Goal: Information Seeking & Learning: Stay updated

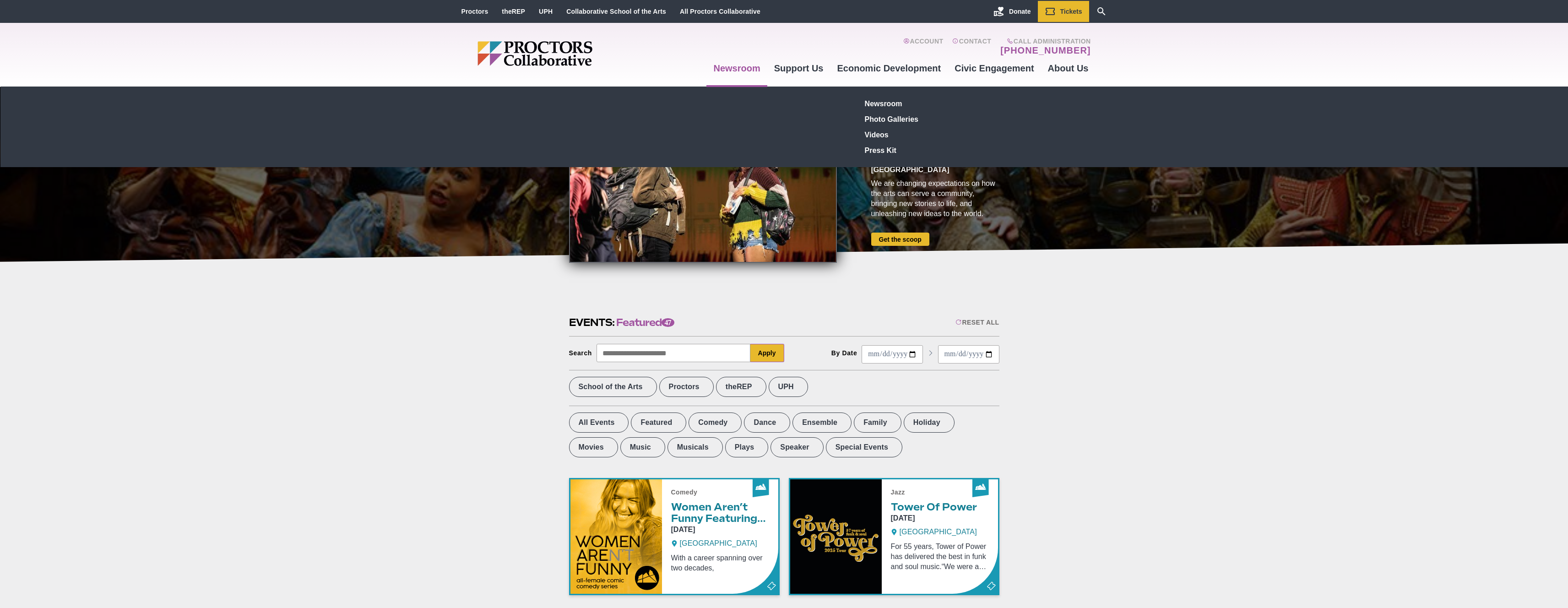
click at [742, 66] on link "Newsroom" at bounding box center [736, 68] width 61 height 25
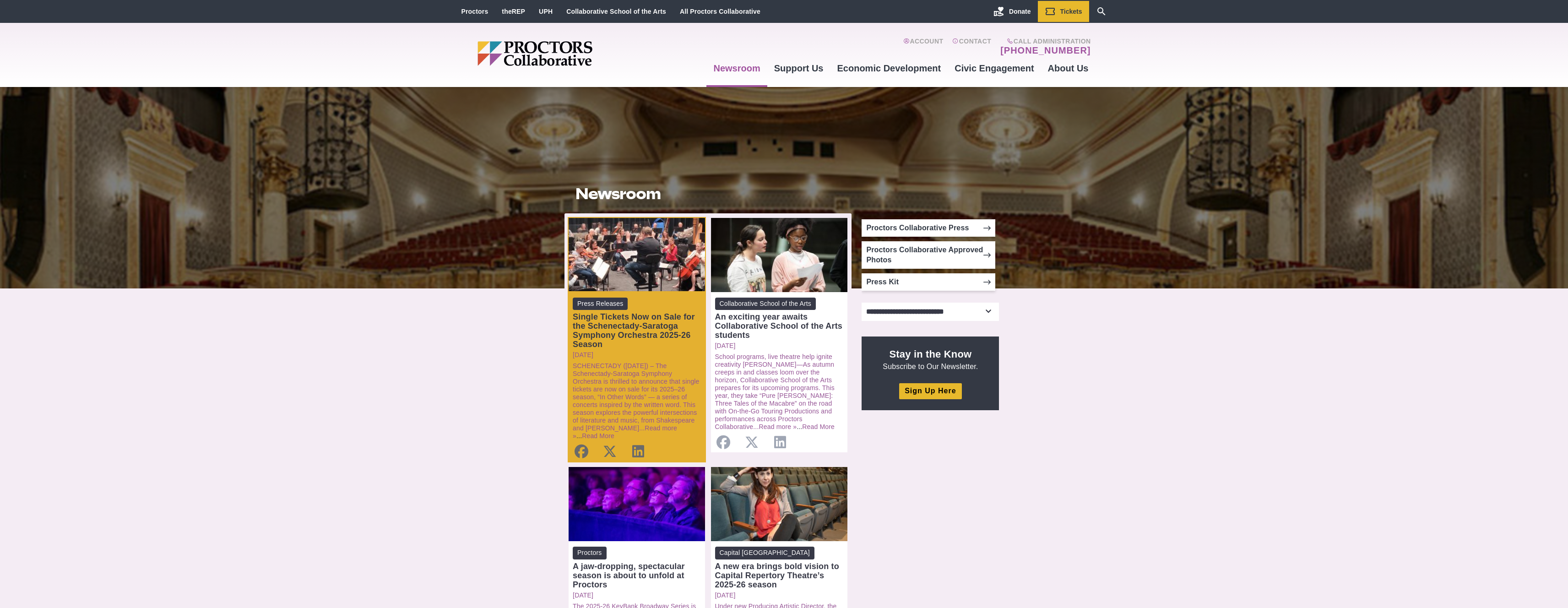
click at [654, 323] on div "Single Tickets Now on Sale for the Schenectady-Saratoga Symphony Orchestra 2025…" at bounding box center [636, 331] width 128 height 37
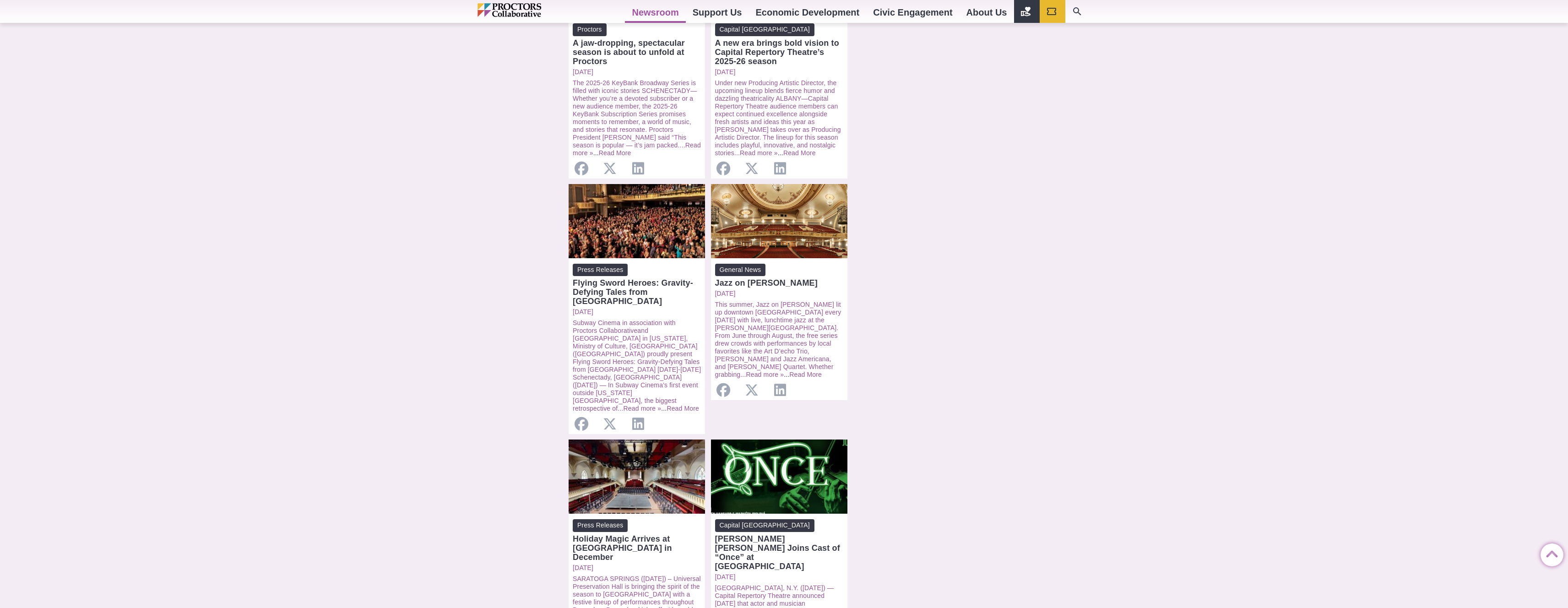
scroll to position [831, 0]
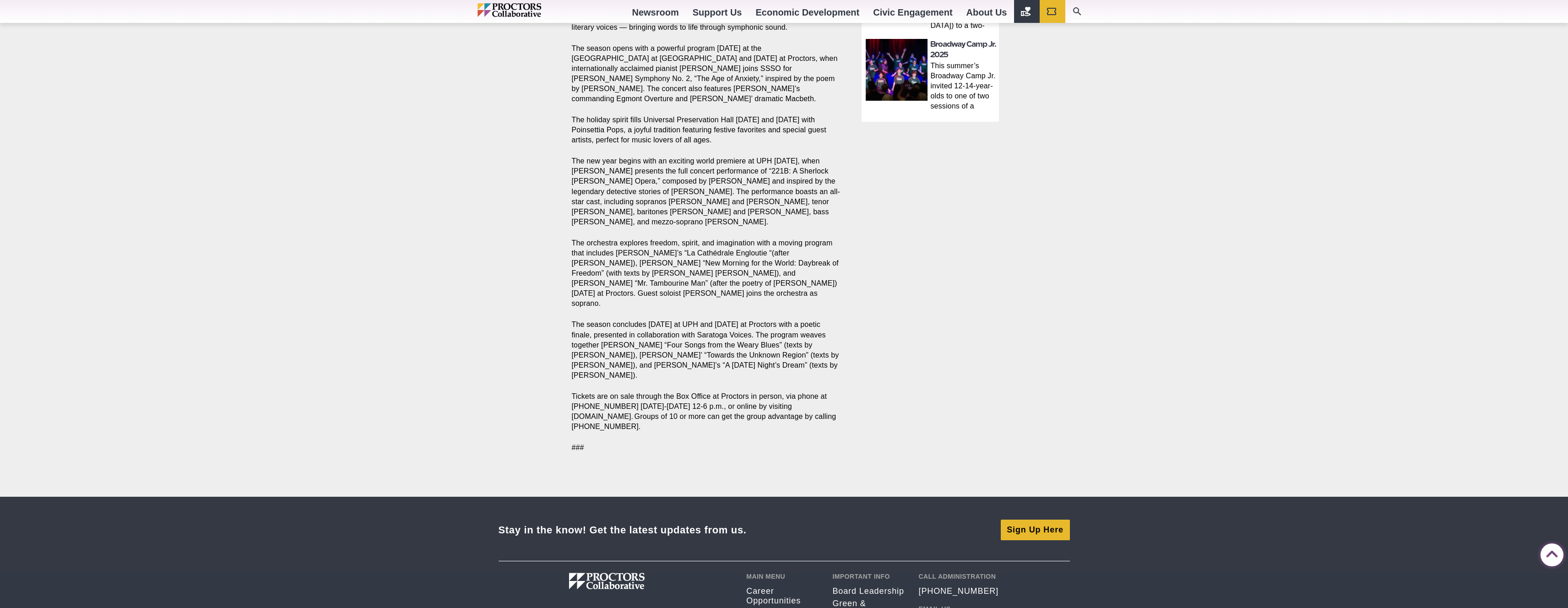
scroll to position [626, 0]
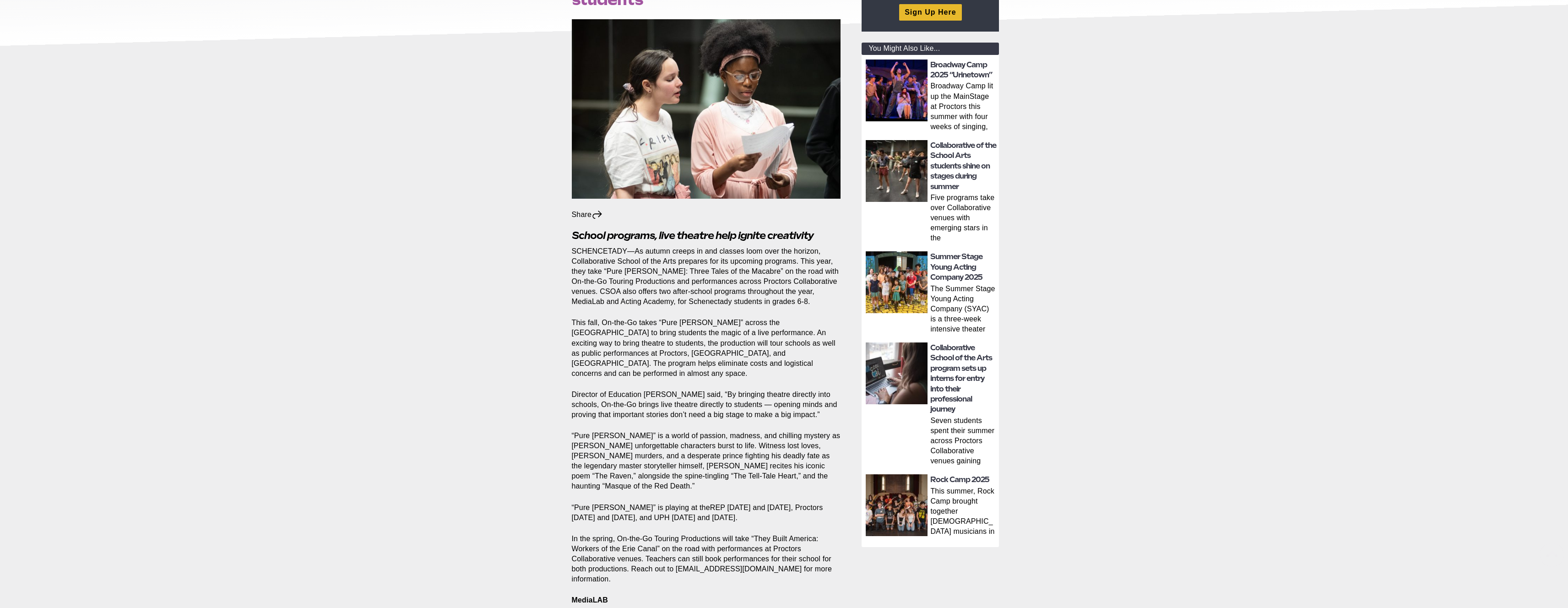
scroll to position [172, 0]
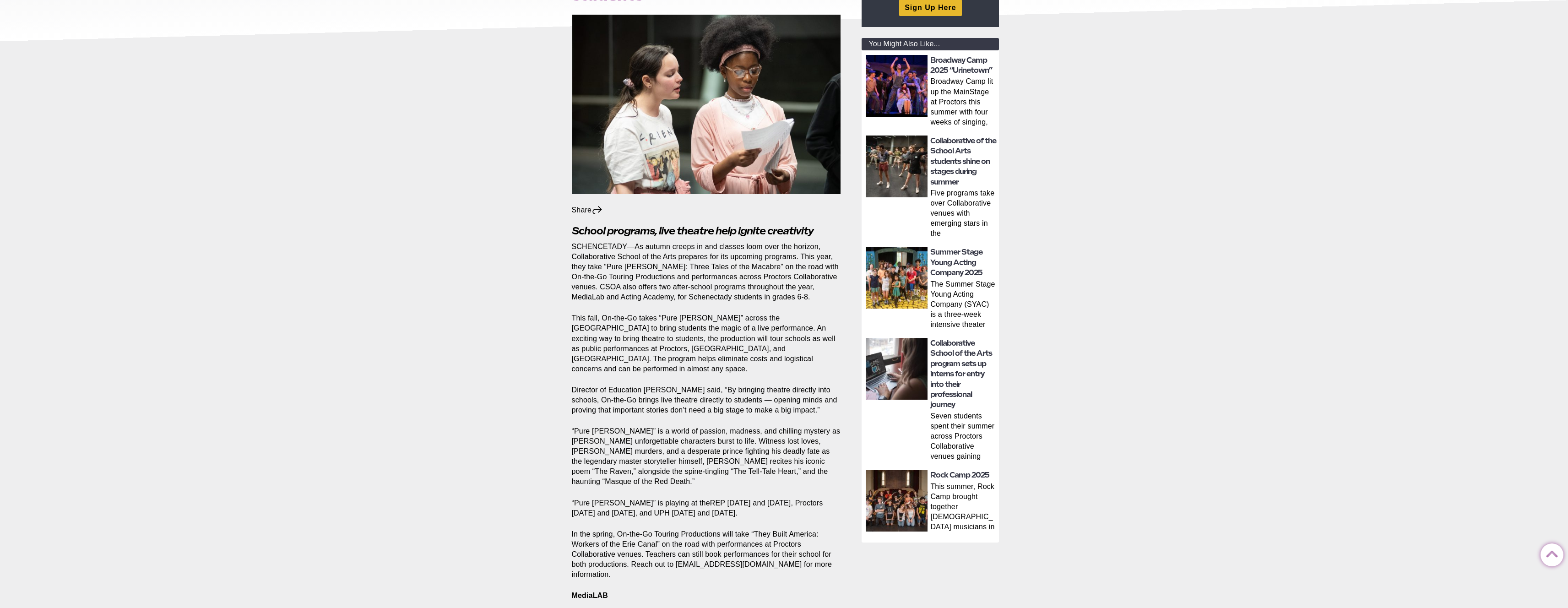
drag, startPoint x: 739, startPoint y: 214, endPoint x: 755, endPoint y: 152, distance: 64.0
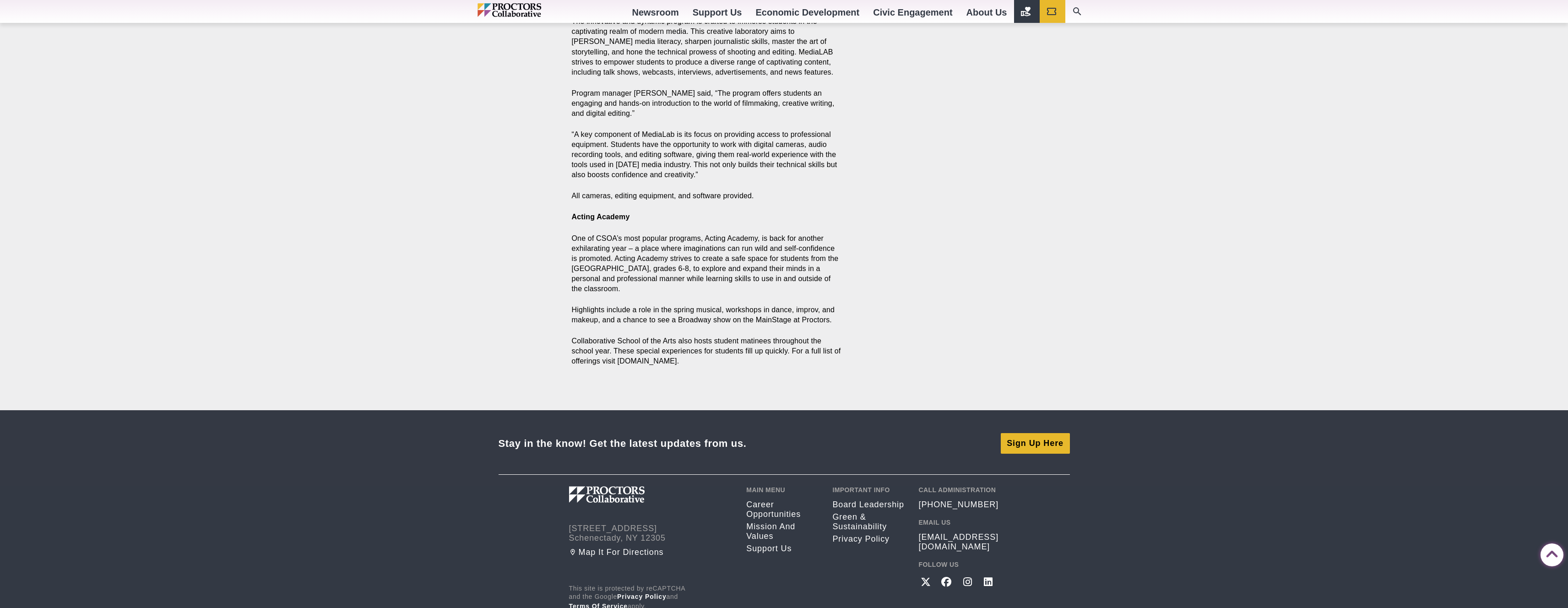
scroll to position [874, 0]
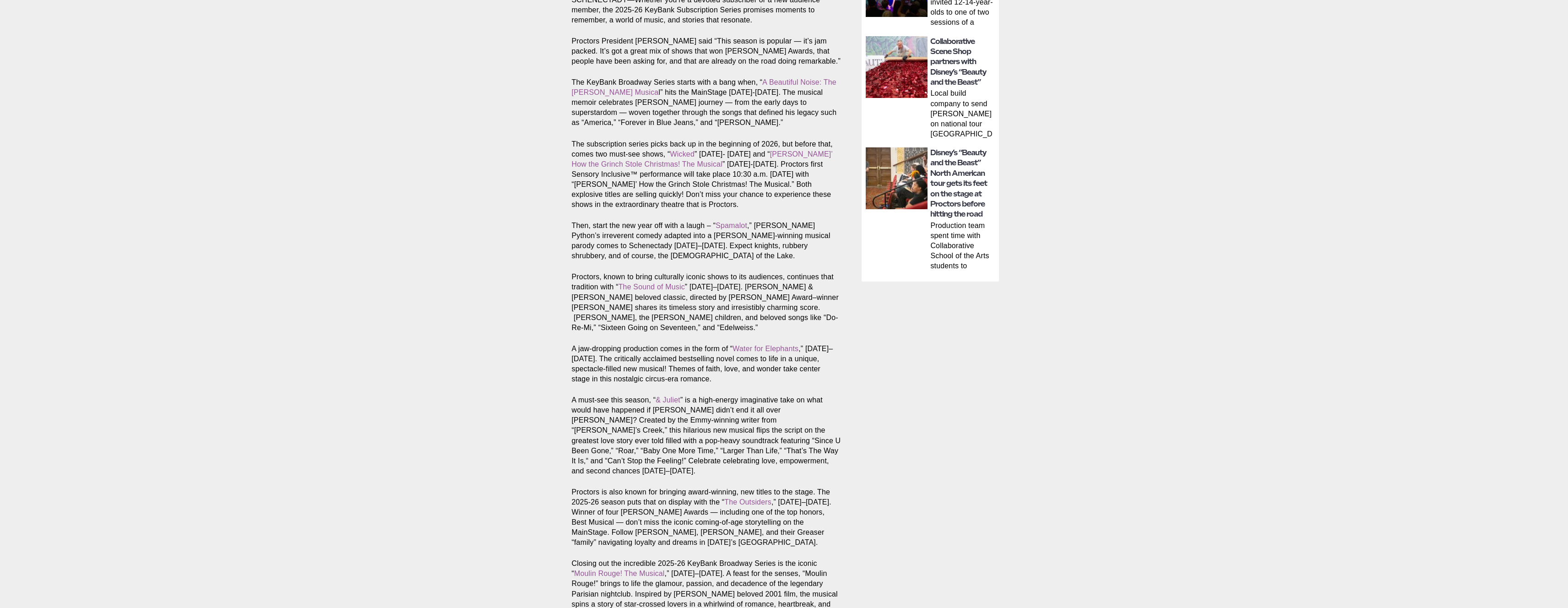
scroll to position [681, 0]
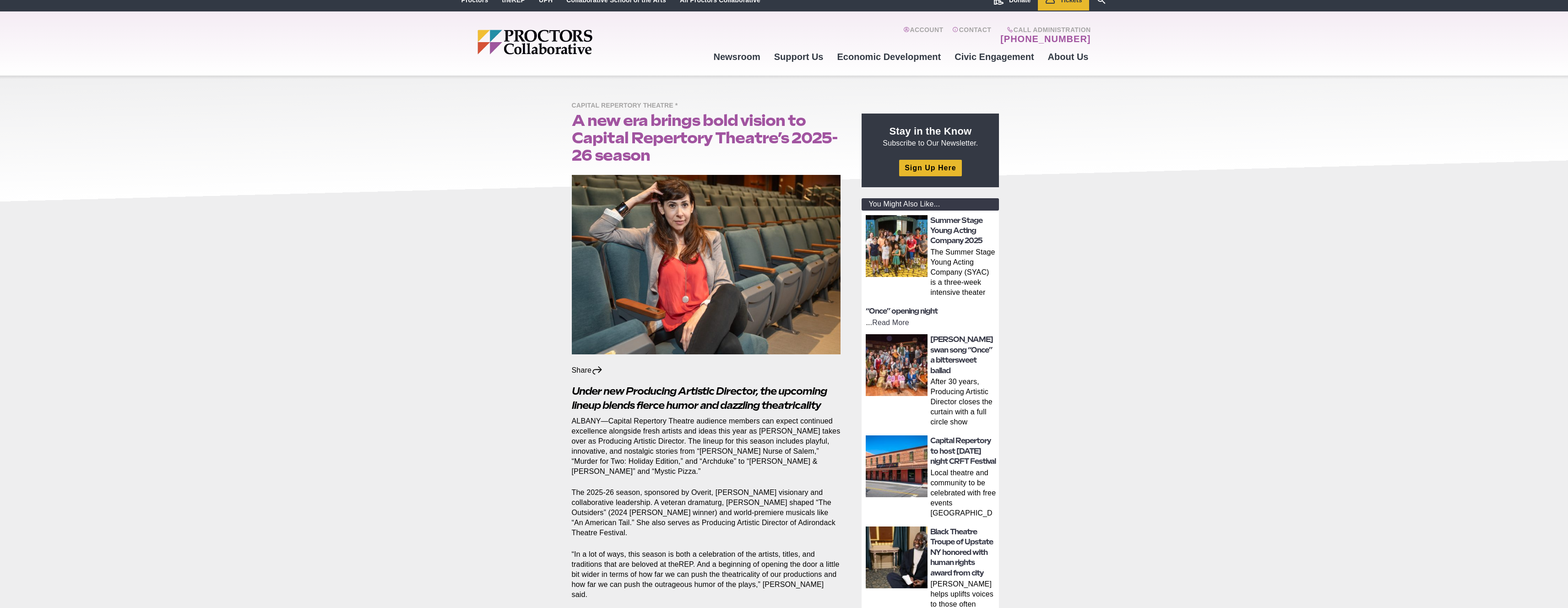
scroll to position [18, 0]
